Goal: Task Accomplishment & Management: Complete application form

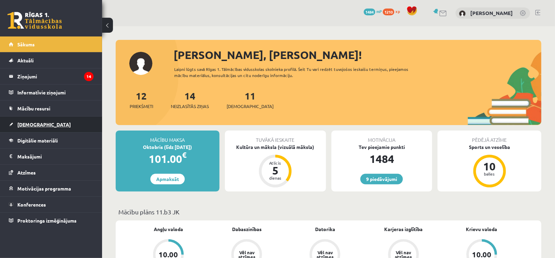
click at [47, 125] on link "[DEMOGRAPHIC_DATA]" at bounding box center [51, 124] width 85 height 16
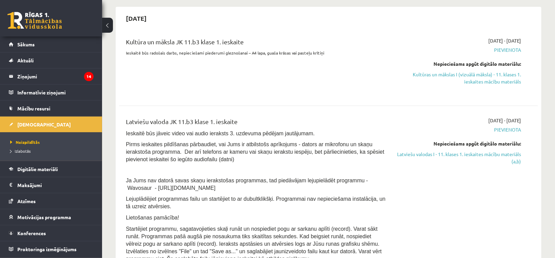
scroll to position [68, 0]
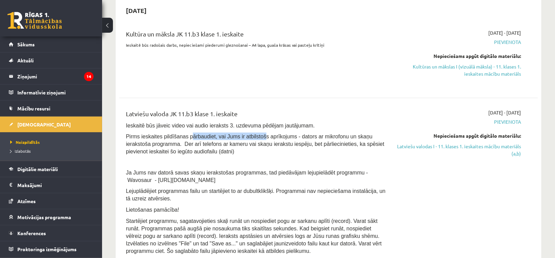
drag, startPoint x: 208, startPoint y: 129, endPoint x: 252, endPoint y: 132, distance: 44.3
click at [252, 131] on div "Latviešu valoda JK 11.b3 klase 1. ieskaite Ieskaitē būs jāveic video vai audio …" at bounding box center [256, 183] width 270 height 149
click at [277, 142] on span "Pirms ieskaites pildīšanas pārbaudiet, vai Jums ir atbilstošs aprīkojums - dato…" at bounding box center [255, 143] width 258 height 21
drag, startPoint x: 242, startPoint y: 132, endPoint x: 264, endPoint y: 137, distance: 22.4
click at [262, 136] on span "Pirms ieskaites pildīšanas pārbaudiet, vai Jums ir atbilstošs aprīkojums - dato…" at bounding box center [255, 143] width 258 height 21
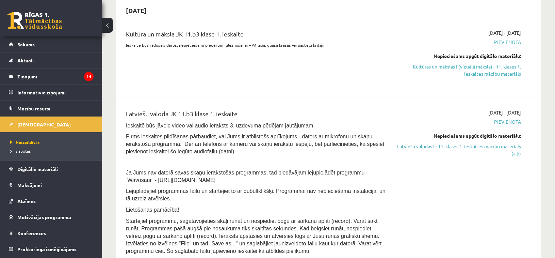
click at [285, 146] on span "Pirms ieskaites pildīšanas pārbaudiet, vai Jums ir atbilstošs aprīkojums - dato…" at bounding box center [255, 143] width 258 height 21
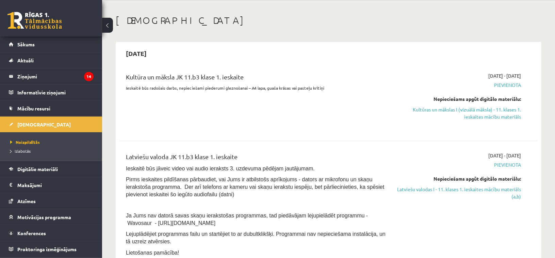
scroll to position [0, 0]
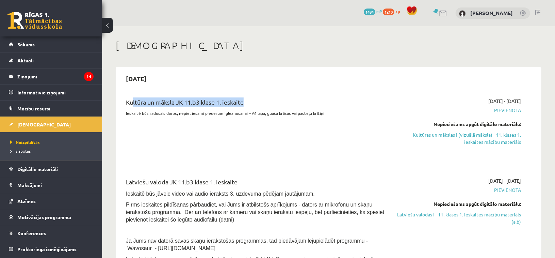
drag, startPoint x: 132, startPoint y: 97, endPoint x: 250, endPoint y: 97, distance: 117.8
click at [242, 97] on div "Kultūra un māksla JK 11.b3 klase 1. ieskaite Ieskaitē būs radošais darbs, nepie…" at bounding box center [328, 126] width 419 height 71
click at [287, 98] on div "Kultūra un māksla JK 11.b3 klase 1. ieskaite" at bounding box center [256, 103] width 260 height 13
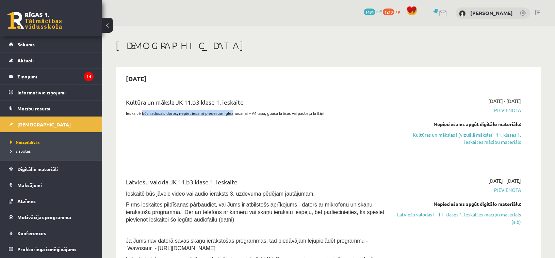
drag, startPoint x: 155, startPoint y: 112, endPoint x: 236, endPoint y: 116, distance: 81.5
click at [232, 112] on p "Ieskaitē būs radošais darbs, nepieciešami piederumi gleznošanai – A4 lapa, guaš…" at bounding box center [256, 113] width 260 height 6
click at [239, 123] on div "Kultūra un māksla JK 11.b3 klase 1. ieskaite Ieskaitē būs radošais darbs, nepie…" at bounding box center [256, 126] width 270 height 58
drag, startPoint x: 226, startPoint y: 113, endPoint x: 255, endPoint y: 118, distance: 29.2
click at [248, 114] on p "Ieskaitē būs radošais darbs, nepieciešami piederumi gleznošanai – A4 lapa, guaš…" at bounding box center [256, 113] width 260 height 6
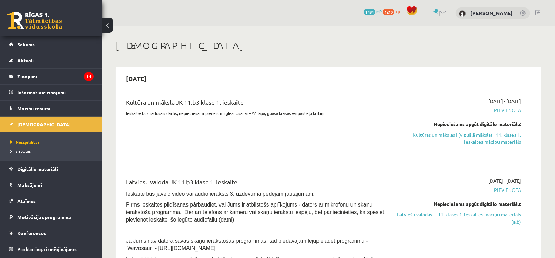
click at [271, 128] on div "Kultūra un māksla JK 11.b3 klase 1. ieskaite Ieskaitē būs radošais darbs, nepie…" at bounding box center [256, 126] width 270 height 58
drag, startPoint x: 254, startPoint y: 112, endPoint x: 316, endPoint y: 117, distance: 62.8
click at [316, 117] on div "Kultūra un māksla JK 11.b3 klase 1. ieskaite Ieskaitē būs radošais darbs, nepie…" at bounding box center [256, 126] width 270 height 58
click at [321, 120] on div "Kultūra un māksla JK 11.b3 klase 1. ieskaite Ieskaitē būs radošais darbs, nepie…" at bounding box center [256, 126] width 270 height 58
drag, startPoint x: 239, startPoint y: 112, endPoint x: 320, endPoint y: 118, distance: 81.3
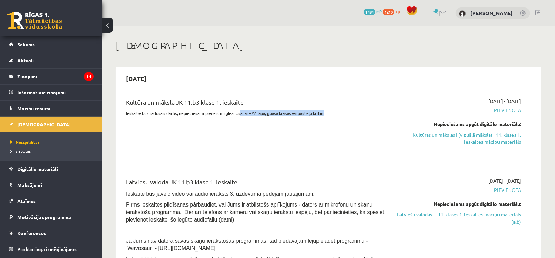
click at [320, 118] on div "Kultūra un māksla JK 11.b3 klase 1. ieskaite Ieskaitē būs radošais darbs, nepie…" at bounding box center [256, 126] width 270 height 58
click at [320, 119] on div "Kultūra un māksla JK 11.b3 klase 1. ieskaite Ieskaitē būs radošais darbs, nepie…" at bounding box center [256, 126] width 270 height 58
click at [311, 124] on div "Kultūra un māksla JK 11.b3 klase 1. ieskaite Ieskaitē būs radošais darbs, nepie…" at bounding box center [256, 126] width 270 height 58
click at [286, 120] on div "Kultūra un māksla JK 11.b3 klase 1. ieskaite Ieskaitē būs radošais darbs, nepie…" at bounding box center [256, 126] width 270 height 58
drag, startPoint x: 263, startPoint y: 114, endPoint x: 316, endPoint y: 116, distance: 52.5
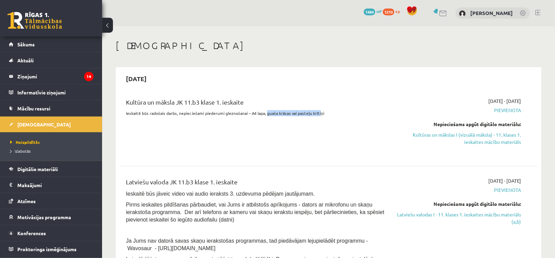
click at [316, 115] on p "Ieskaitē būs radošais darbs, nepieciešami piederumi gleznošanai – A4 lapa, guaš…" at bounding box center [256, 113] width 260 height 6
click at [315, 120] on div "Kultūra un māksla JK 11.b3 klase 1. ieskaite Ieskaitē būs radošais darbs, nepie…" at bounding box center [256, 126] width 270 height 58
drag, startPoint x: 256, startPoint y: 115, endPoint x: 314, endPoint y: 116, distance: 57.5
click at [314, 116] on div "Kultūra un māksla JK 11.b3 klase 1. ieskaite Ieskaitē būs radošais darbs, nepie…" at bounding box center [256, 126] width 270 height 58
click at [310, 122] on div "Kultūra un māksla JK 11.b3 klase 1. ieskaite Ieskaitē būs radošais darbs, nepie…" at bounding box center [256, 126] width 270 height 58
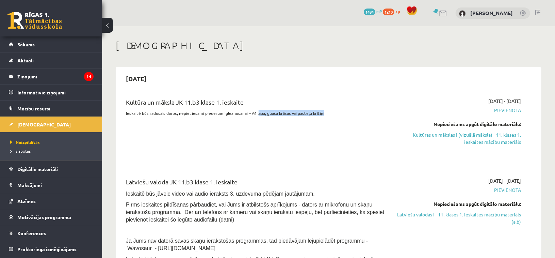
drag, startPoint x: 255, startPoint y: 113, endPoint x: 322, endPoint y: 115, distance: 66.8
click at [322, 115] on p "Ieskaitē būs radošais darbs, nepieciešami piederumi gleznošanai – A4 lapa, guaš…" at bounding box center [256, 113] width 260 height 6
click at [320, 121] on div "Kultūra un māksla JK 11.b3 klase 1. ieskaite Ieskaitē būs radošais darbs, nepie…" at bounding box center [256, 126] width 270 height 58
drag, startPoint x: 248, startPoint y: 113, endPoint x: 321, endPoint y: 115, distance: 73.2
click at [322, 115] on p "Ieskaitē būs radošais darbs, nepieciešami piederumi gleznošanai – A4 lapa, guaš…" at bounding box center [256, 113] width 260 height 6
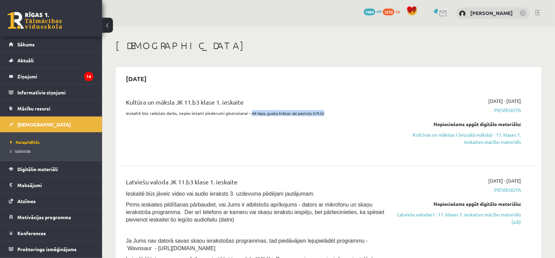
click at [314, 122] on div "Kultūra un māksla JK 11.b3 klase 1. ieskaite Ieskaitē būs radošais darbs, nepie…" at bounding box center [256, 126] width 270 height 58
drag, startPoint x: 254, startPoint y: 110, endPoint x: 324, endPoint y: 115, distance: 70.3
click at [324, 115] on p "Ieskaitē būs radošais darbs, nepieciešami piederumi gleznošanai – A4 lapa, guaš…" at bounding box center [256, 113] width 260 height 6
click at [273, 127] on div "Kultūra un māksla JK 11.b3 klase 1. ieskaite Ieskaitē būs radošais darbs, nepie…" at bounding box center [256, 126] width 270 height 58
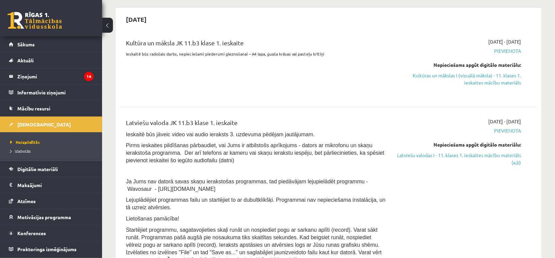
scroll to position [68, 0]
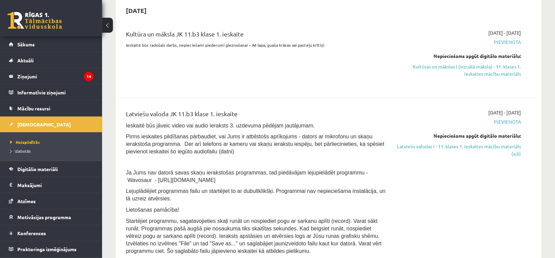
drag, startPoint x: 130, startPoint y: 124, endPoint x: 299, endPoint y: 121, distance: 168.5
click at [299, 121] on div "Latviešu valoda JK 11.b3 klase 1. ieskaite Ieskaitē būs jāveic video vai audio …" at bounding box center [256, 183] width 270 height 149
click at [311, 122] on p "Ieskaitē būs jāveic video vai audio ieraksts 3. uzdevuma pēdējam jautājumam." at bounding box center [256, 125] width 260 height 7
drag, startPoint x: 432, startPoint y: 145, endPoint x: 317, endPoint y: 22, distance: 168.8
click at [432, 145] on link "Latviešu valodas I - 11. klases 1. ieskaites mācību materiāls (a,b)" at bounding box center [458, 150] width 125 height 14
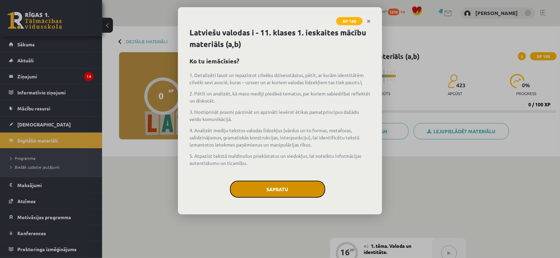
click at [283, 190] on button "Sapratu" at bounding box center [277, 188] width 95 height 17
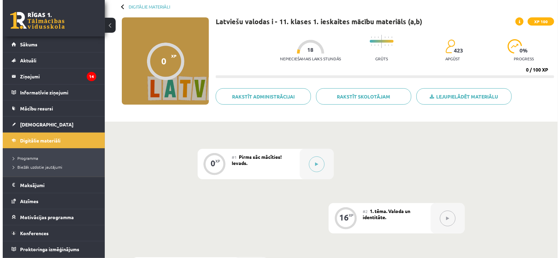
scroll to position [68, 0]
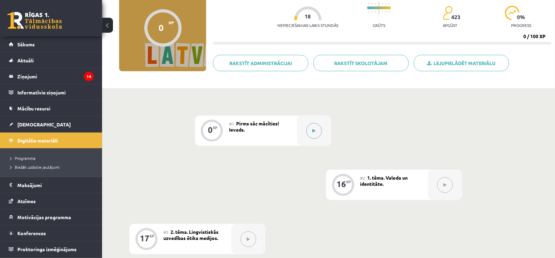
click at [316, 128] on button at bounding box center [314, 131] width 16 height 16
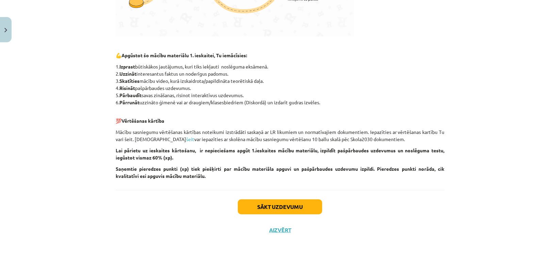
click at [288, 197] on div "Sākt uzdevumu Aizvērt" at bounding box center [280, 214] width 329 height 48
click at [288, 200] on button "Sākt uzdevumu" at bounding box center [280, 206] width 84 height 15
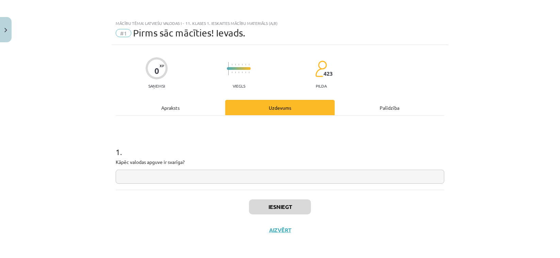
click at [161, 174] on input "text" at bounding box center [280, 177] width 329 height 14
drag, startPoint x: 113, startPoint y: 159, endPoint x: 188, endPoint y: 162, distance: 74.6
click at [188, 162] on div "0 XP Saņemsi Viegls 423 pilda Apraksts Uzdevums Palīdzība 1 . Kāpēc valodas apg…" at bounding box center [280, 143] width 337 height 196
click at [178, 174] on input "text" at bounding box center [280, 177] width 329 height 14
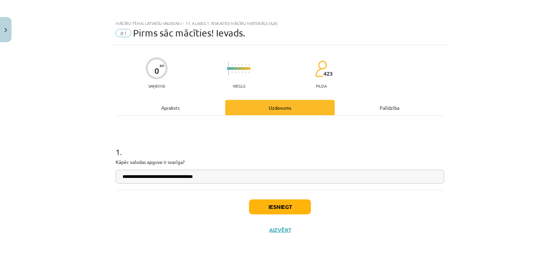
type input "**********"
click at [286, 209] on button "Iesniegt" at bounding box center [280, 206] width 62 height 15
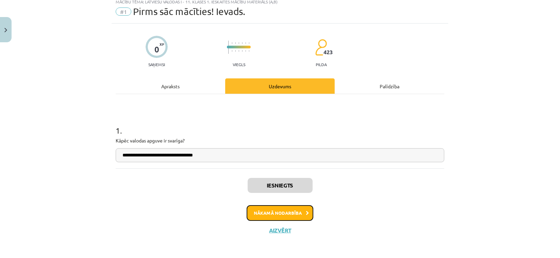
click at [277, 212] on button "Nākamā nodarbība" at bounding box center [280, 213] width 67 height 16
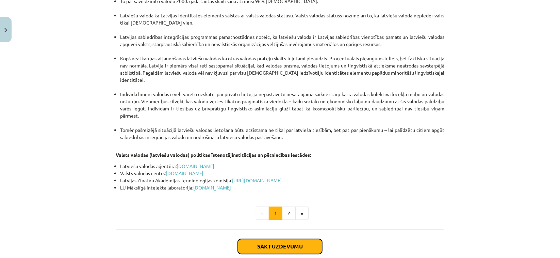
click at [275, 239] on button "Sākt uzdevumu" at bounding box center [280, 246] width 84 height 15
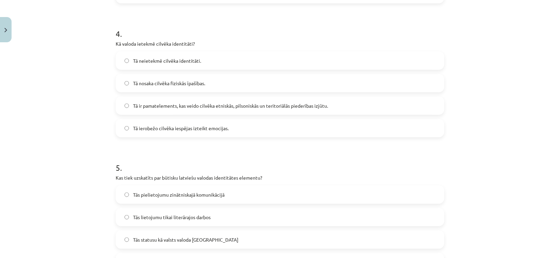
scroll to position [611, 0]
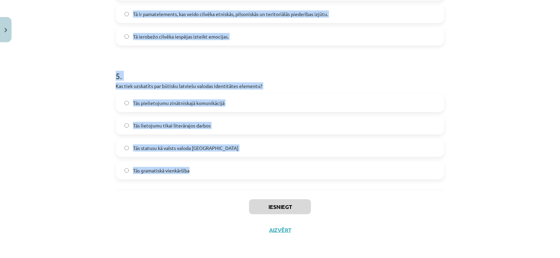
drag, startPoint x: 169, startPoint y: 144, endPoint x: 190, endPoint y: 174, distance: 36.7
copy form "Ko nozīmē etnokultūras identitāte? Piederības atzīšanu kādai etniskās kultūras …"
